Goal: Check status: Check status

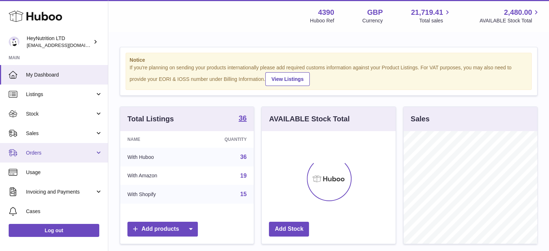
scroll to position [113, 134]
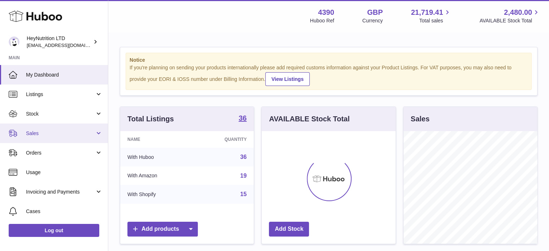
click at [68, 134] on span "Sales" at bounding box center [60, 133] width 69 height 7
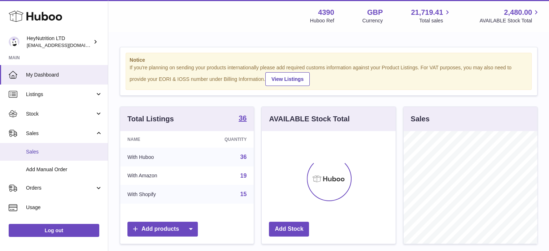
click at [65, 152] on span "Sales" at bounding box center [64, 151] width 77 height 7
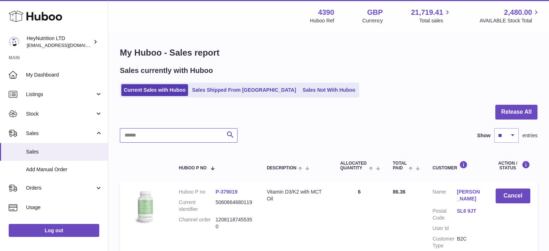
click at [196, 134] on input "text" at bounding box center [179, 135] width 118 height 14
paste input "**********"
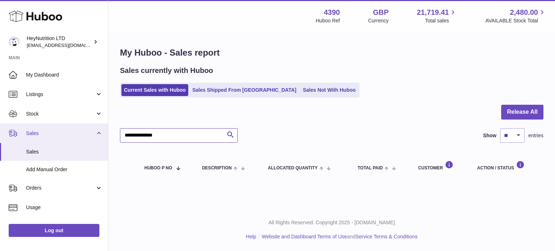
drag, startPoint x: 153, startPoint y: 137, endPoint x: 39, endPoint y: 137, distance: 113.7
click at [36, 137] on div "Huboo HeyNutrition LTD info@heynutrition.com Main My Dashboard Listings Not wit…" at bounding box center [277, 125] width 555 height 251
paste input "text"
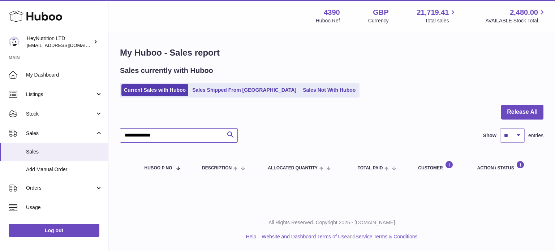
type input "**********"
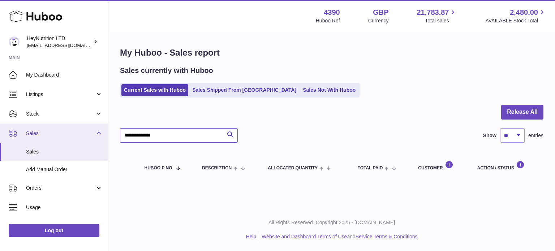
drag, startPoint x: 187, startPoint y: 136, endPoint x: 88, endPoint y: 141, distance: 99.4
click at [97, 141] on div "Huboo HeyNutrition LTD info@heynutrition.com Main My Dashboard Listings Not wit…" at bounding box center [277, 125] width 555 height 251
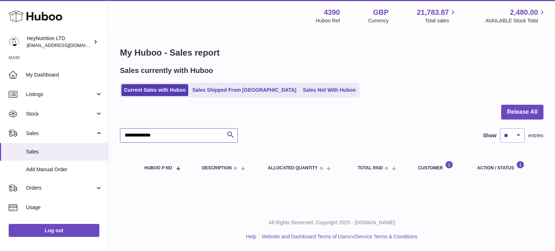
paste input "text"
drag, startPoint x: 191, startPoint y: 135, endPoint x: 29, endPoint y: 143, distance: 161.6
click at [32, 143] on div "Huboo HeyNutrition LTD info@heynutrition.com Main My Dashboard Listings Not wit…" at bounding box center [277, 125] width 555 height 251
paste input "text"
type input "**********"
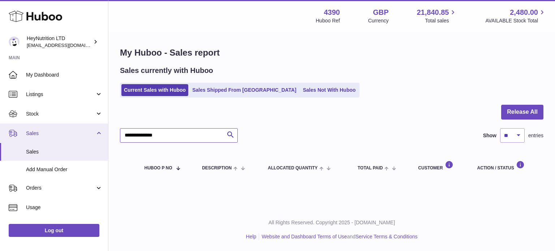
drag, startPoint x: 128, startPoint y: 137, endPoint x: 30, endPoint y: 133, distance: 97.9
click at [28, 135] on div "Huboo HeyNutrition LTD info@heynutrition.com Main My Dashboard Listings Not wit…" at bounding box center [277, 125] width 555 height 251
paste input "text"
drag, startPoint x: 117, startPoint y: 134, endPoint x: 42, endPoint y: 125, distance: 75.6
click at [45, 125] on div "Huboo HeyNutrition LTD info@heynutrition.com Main My Dashboard Listings Not wit…" at bounding box center [277, 125] width 555 height 251
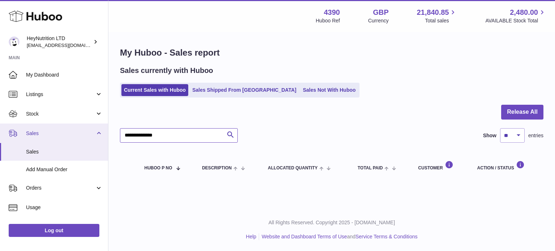
paste input "text"
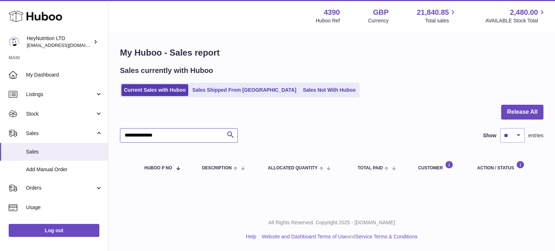
type input "**********"
click at [205, 142] on div "**********" at bounding box center [331, 143] width 423 height 77
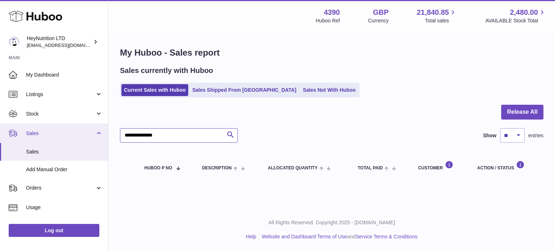
drag, startPoint x: 204, startPoint y: 140, endPoint x: 38, endPoint y: 141, distance: 166.8
click at [39, 141] on div "Huboo HeyNutrition LTD [EMAIL_ADDRESS][DOMAIN_NAME] Main My Dashboard Listings …" at bounding box center [277, 125] width 555 height 251
paste input "text"
drag, startPoint x: 56, startPoint y: 132, endPoint x: 53, endPoint y: 131, distance: 3.7
click at [53, 131] on div "Huboo HeyNutrition LTD [EMAIL_ADDRESS][DOMAIN_NAME] Main My Dashboard Listings …" at bounding box center [277, 125] width 555 height 251
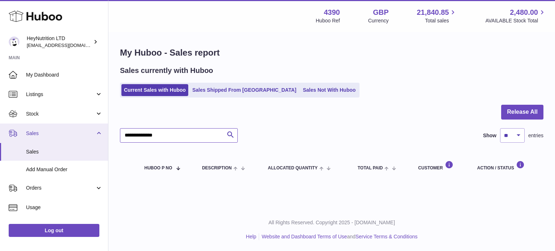
paste input "text"
type input "**********"
drag, startPoint x: 97, startPoint y: 143, endPoint x: 23, endPoint y: 142, distance: 73.3
click at [38, 146] on div "Huboo HeyNutrition LTD [EMAIL_ADDRESS][DOMAIN_NAME] Main My Dashboard Listings …" at bounding box center [277, 125] width 555 height 251
